Goal: Task Accomplishment & Management: Use online tool/utility

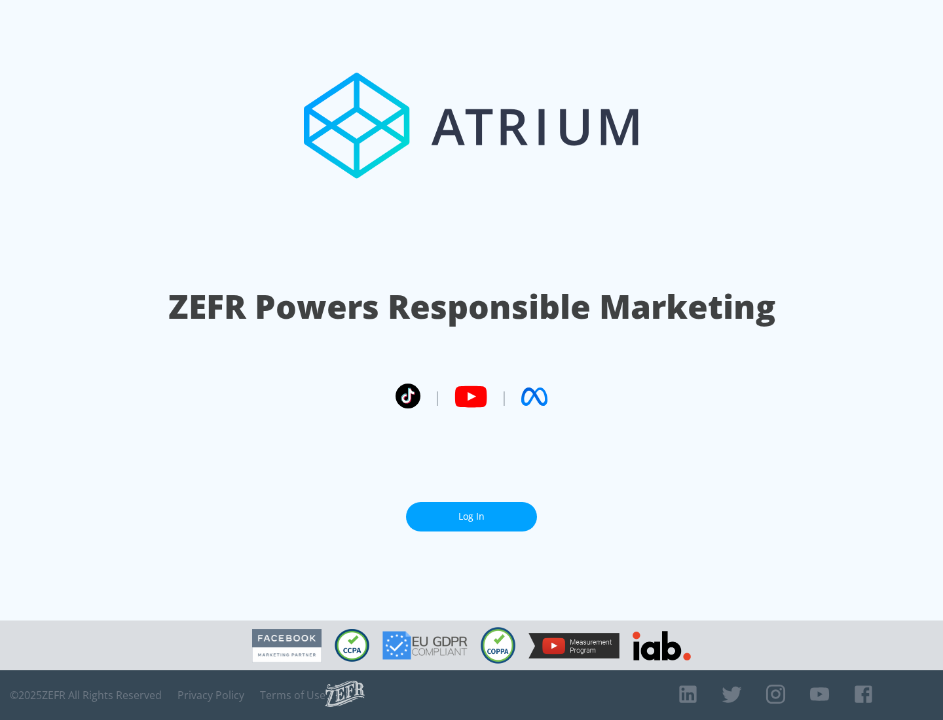
click at [471, 517] on link "Log In" at bounding box center [471, 516] width 131 height 29
